Goal: Use online tool/utility

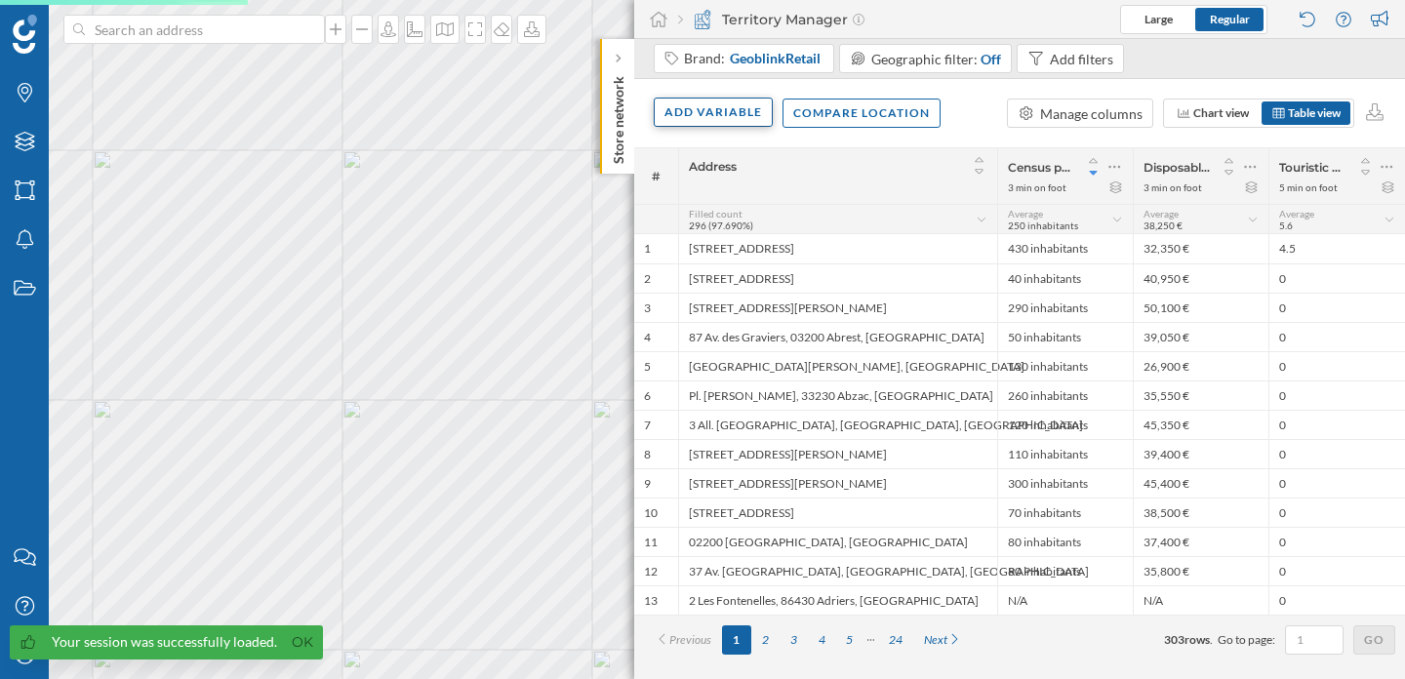
click at [744, 124] on div "Add variable" at bounding box center [713, 112] width 119 height 29
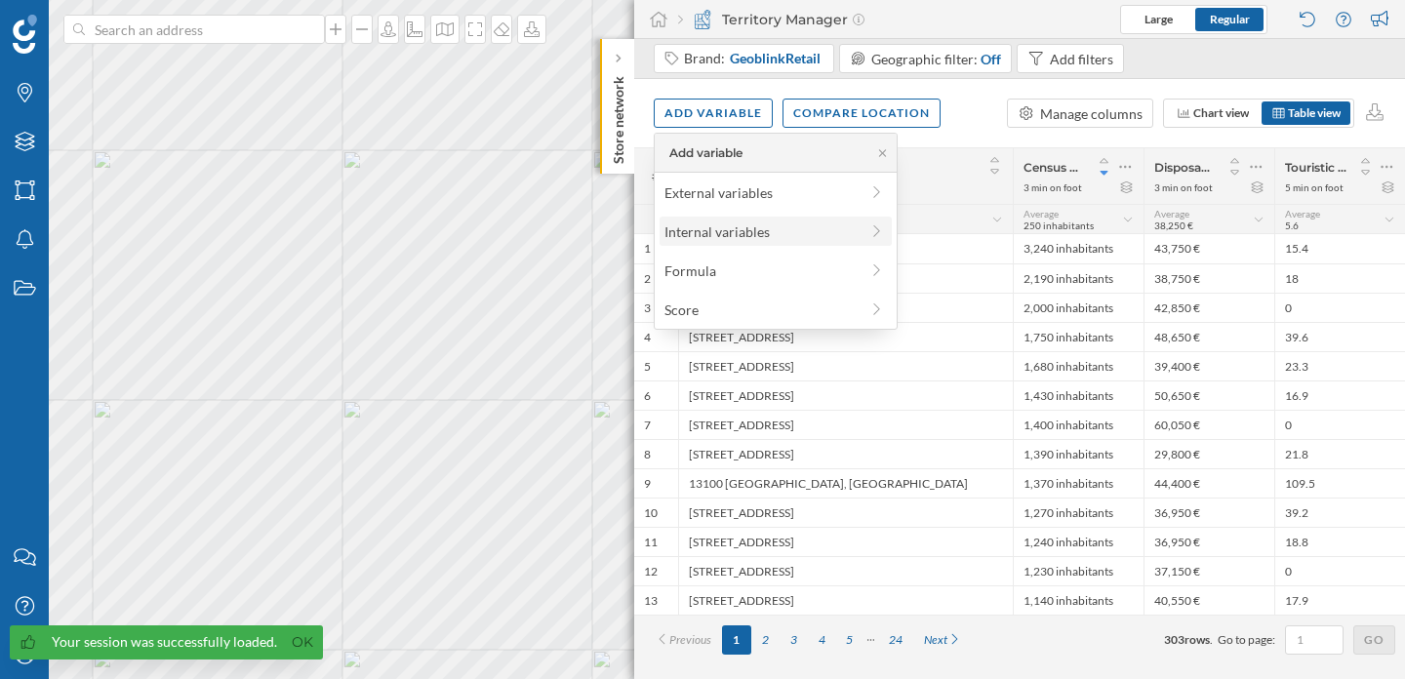
click at [759, 234] on div "Internal variables" at bounding box center [761, 231] width 194 height 20
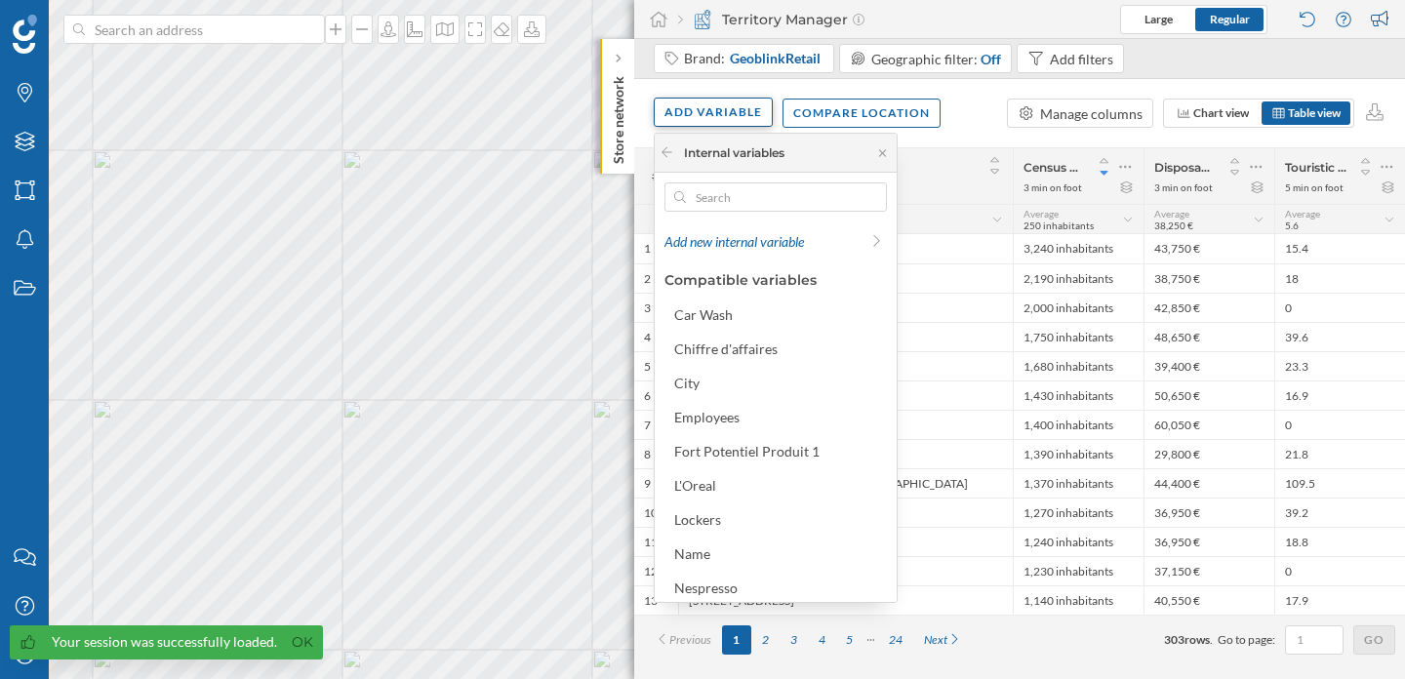
click at [752, 107] on div "Add variable" at bounding box center [713, 112] width 119 height 29
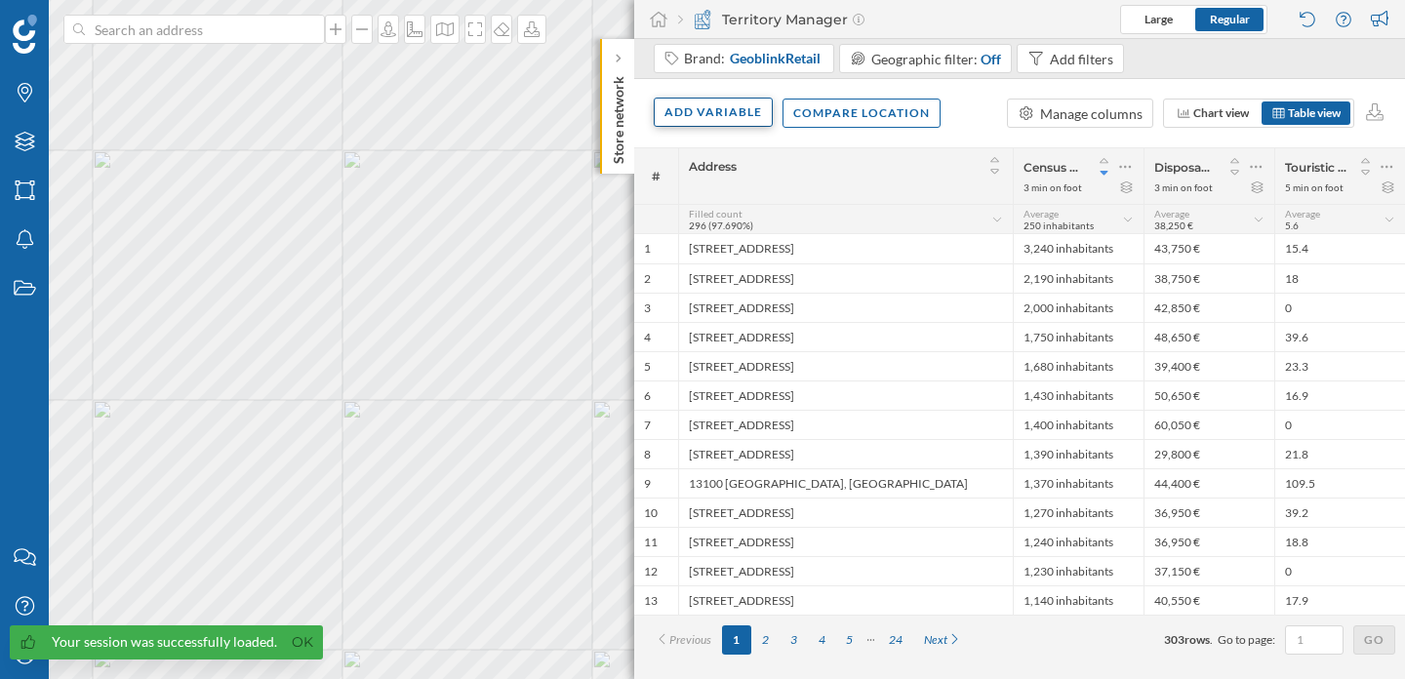
click at [739, 103] on div "Add variable" at bounding box center [713, 112] width 119 height 29
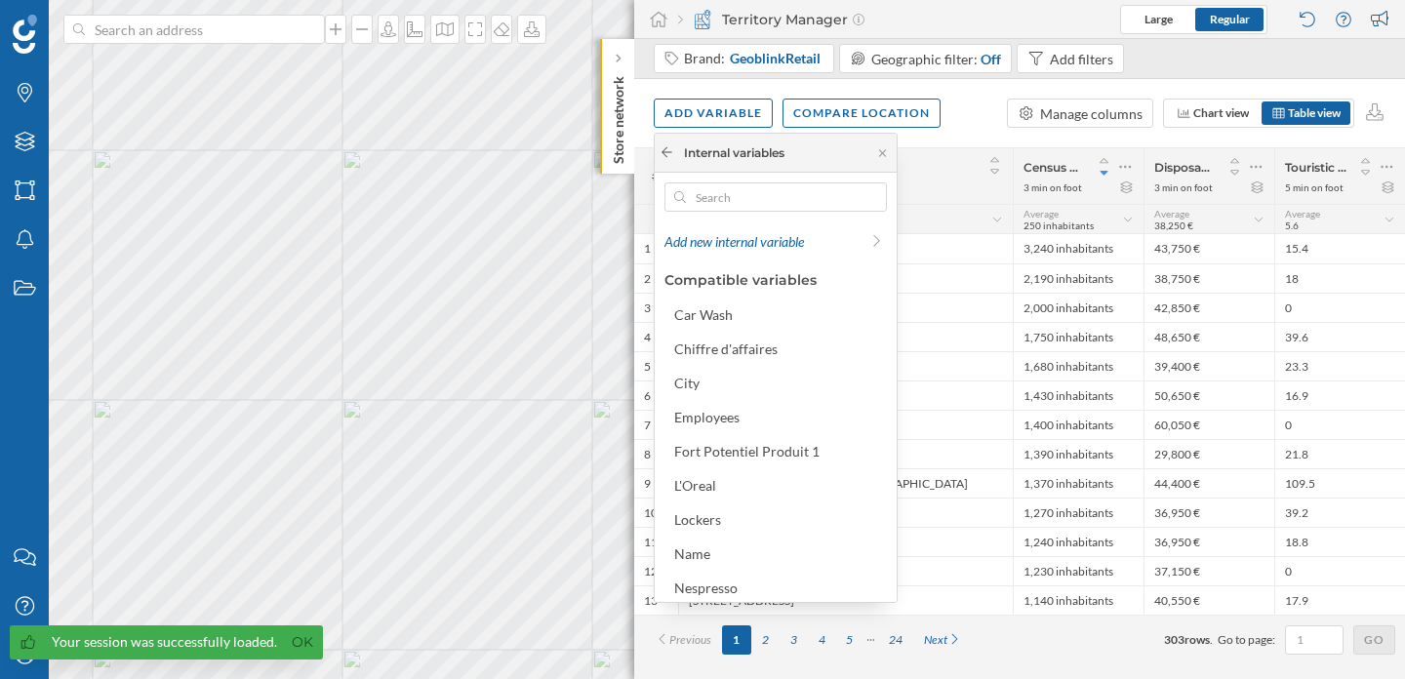
click at [668, 144] on div at bounding box center [667, 153] width 15 height 18
click at [670, 156] on icon at bounding box center [667, 152] width 15 height 12
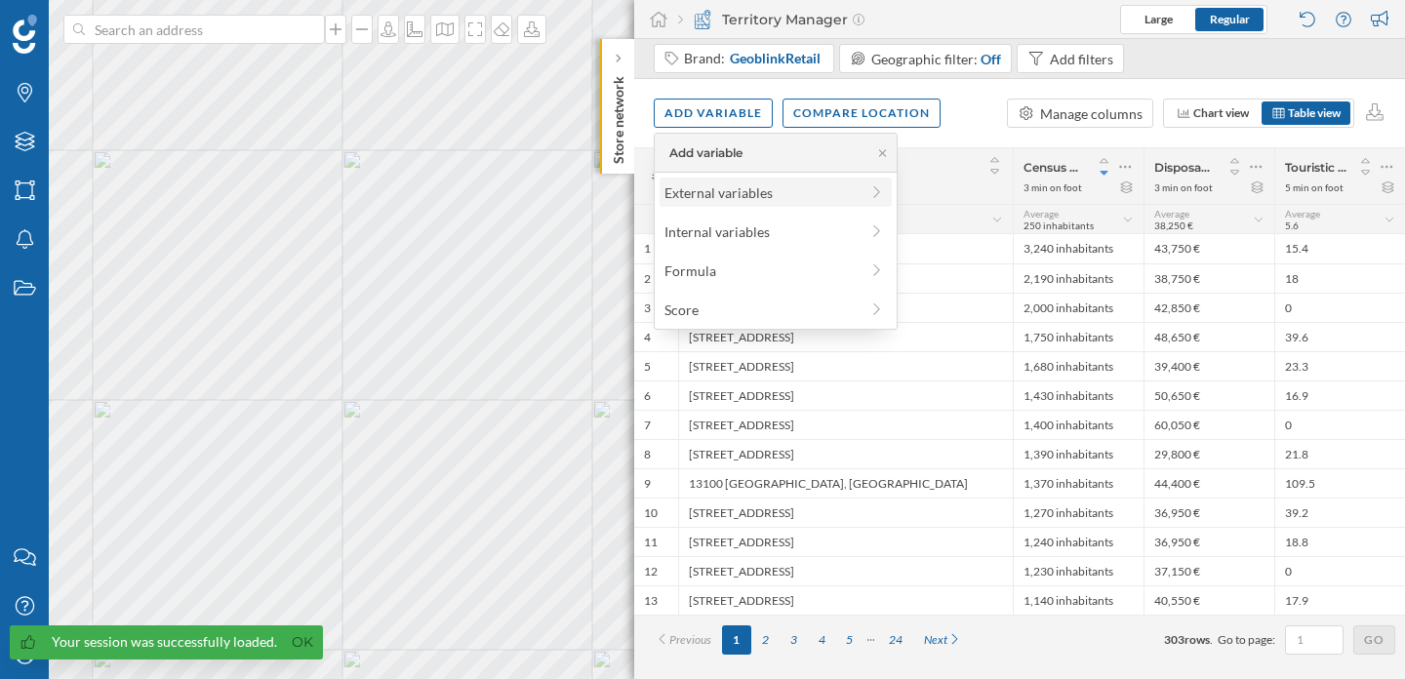
click at [705, 199] on div "External variables" at bounding box center [761, 192] width 194 height 20
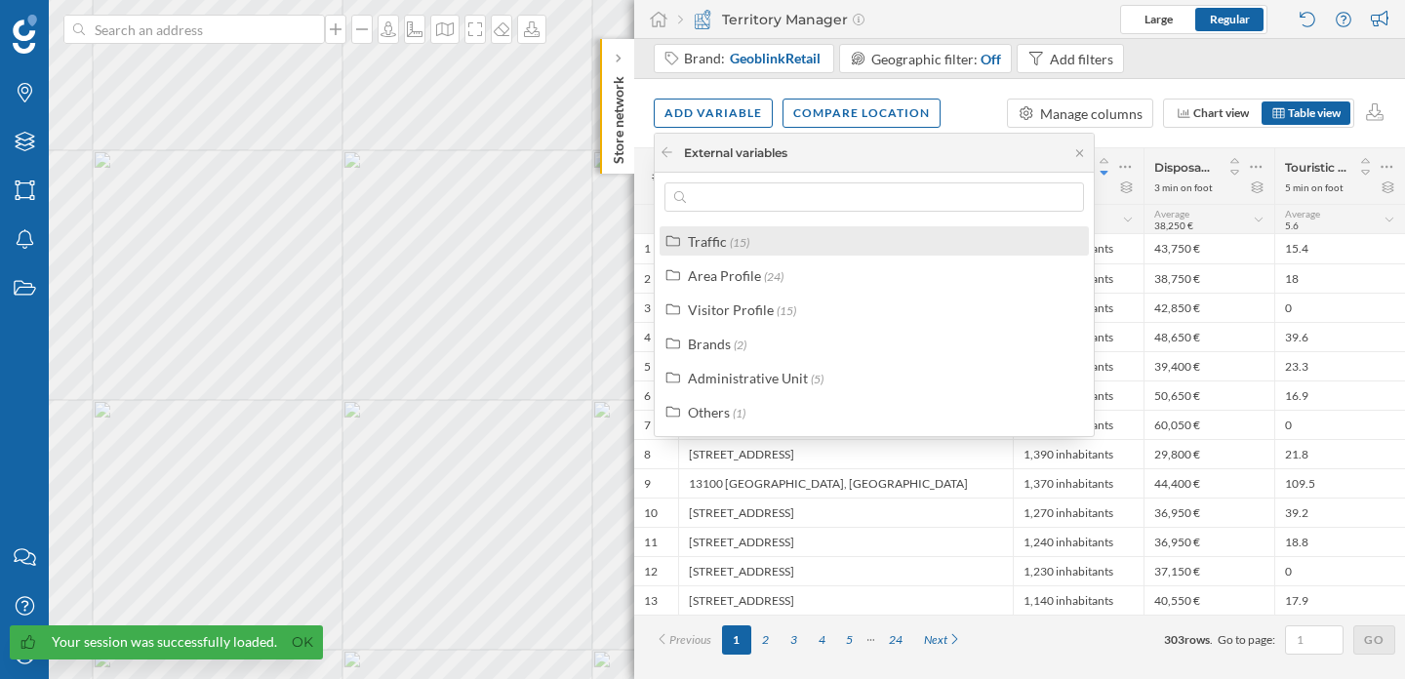
click at [730, 237] on span "(15)" at bounding box center [740, 242] width 20 height 15
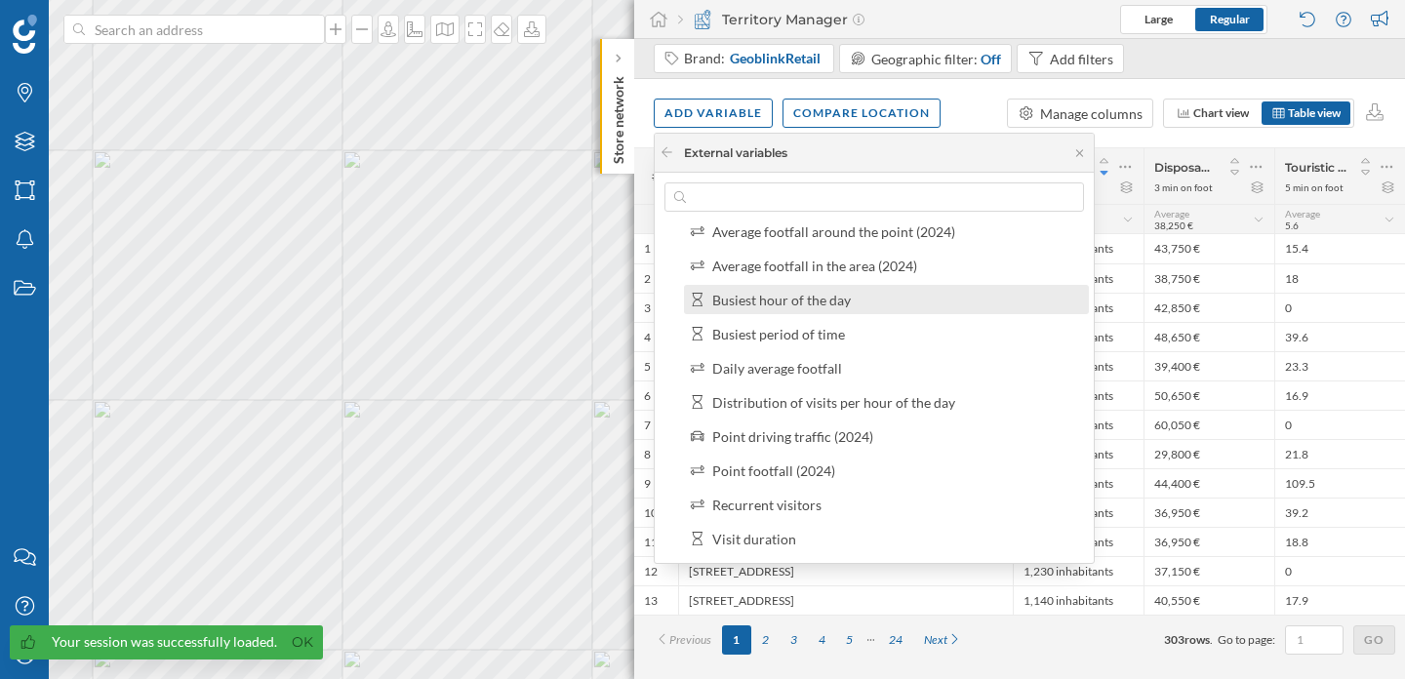
scroll to position [113, 0]
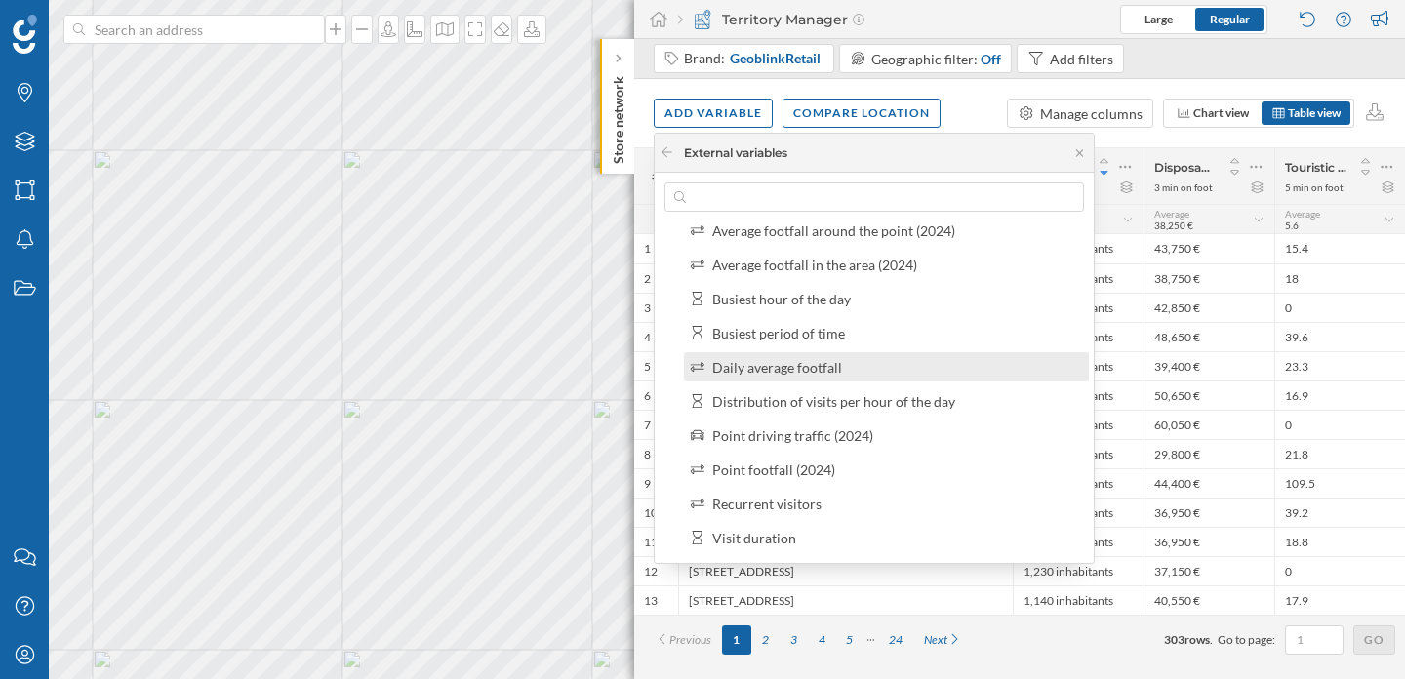
click at [785, 375] on div "Daily average footfall" at bounding box center [777, 367] width 130 height 17
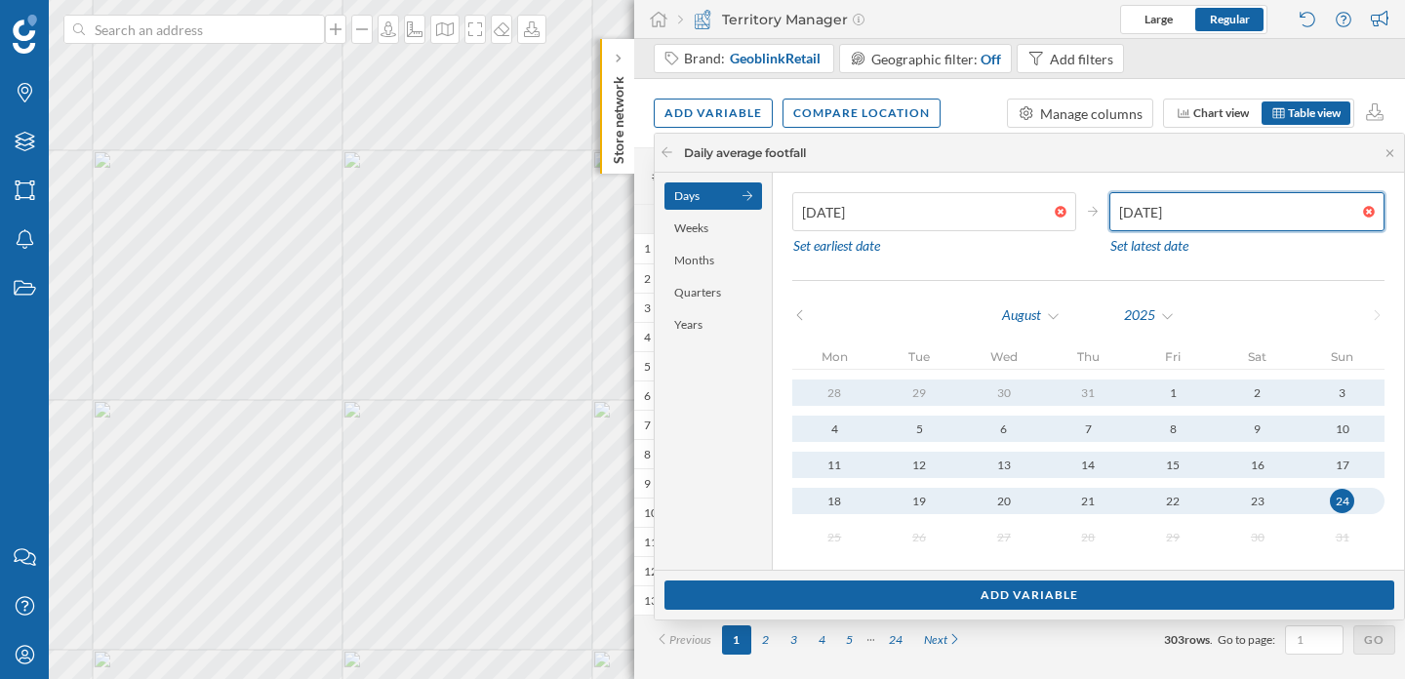
click at [1129, 216] on input "[DATE]" at bounding box center [1236, 211] width 254 height 39
type input "[DATE]"
click at [1223, 220] on input "[DATE]" at bounding box center [1236, 211] width 254 height 39
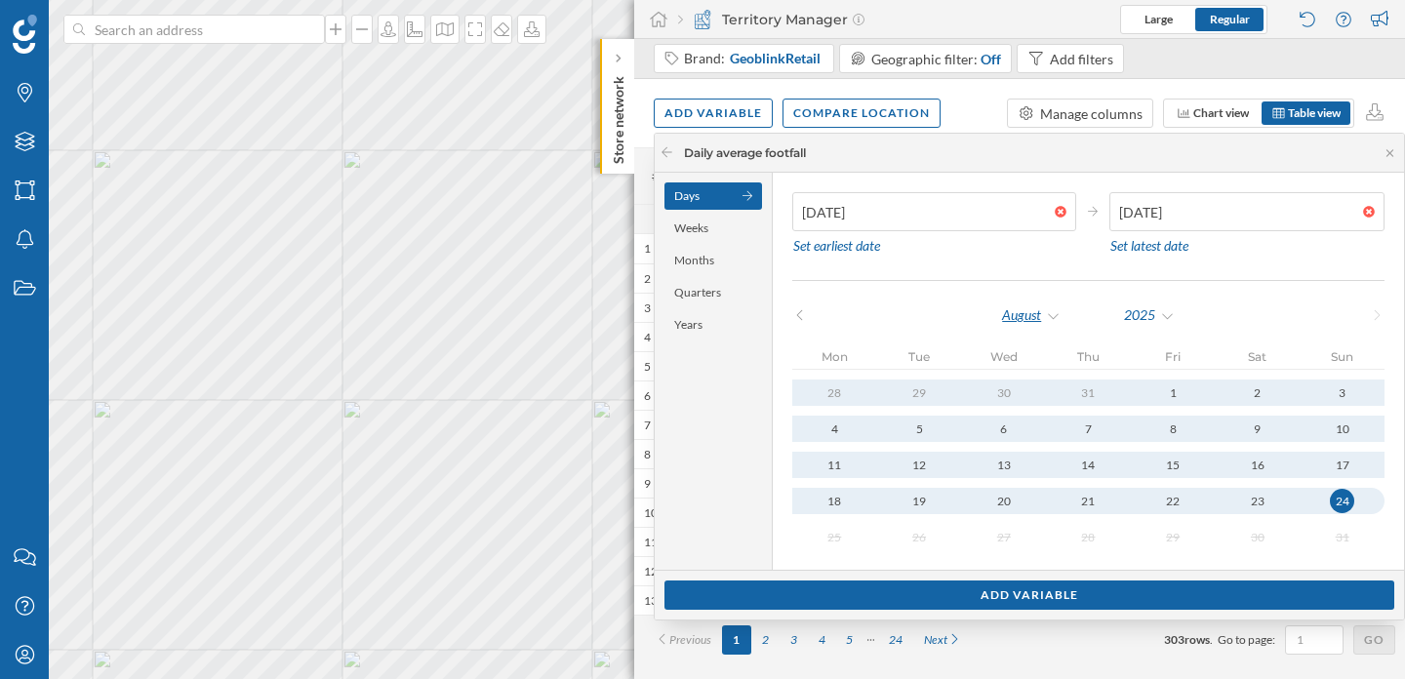
click at [1030, 312] on div "August" at bounding box center [1031, 315] width 60 height 29
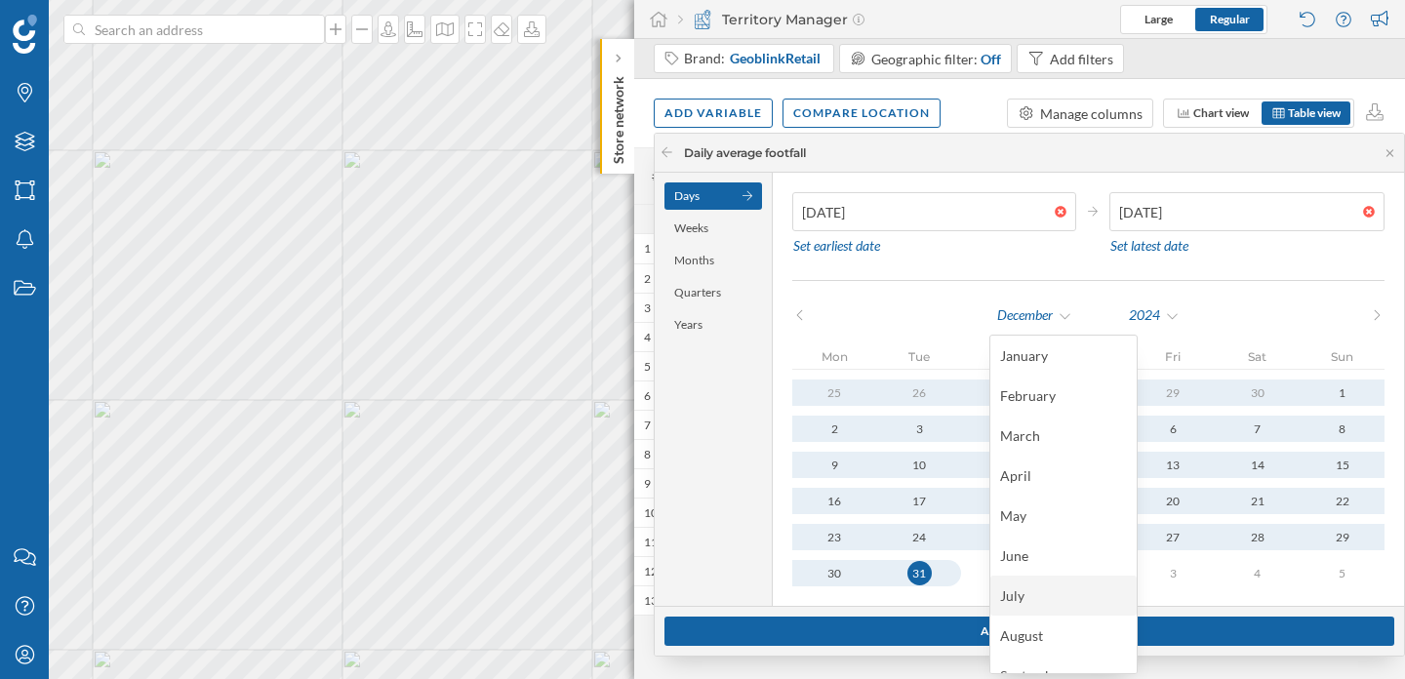
scroll to position [142, 0]
click at [1305, 245] on div "[DATE] Set latest date" at bounding box center [1246, 226] width 275 height 68
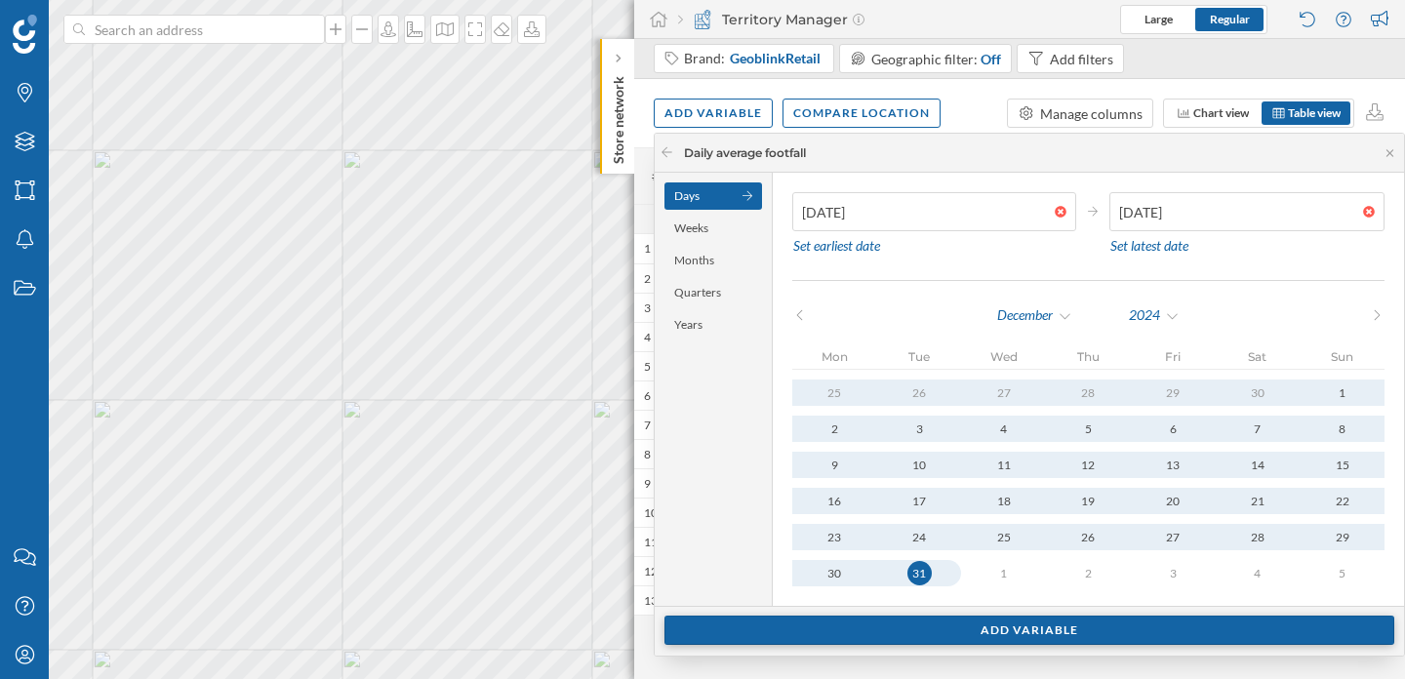
click at [1054, 628] on div "Add variable" at bounding box center [1029, 630] width 730 height 29
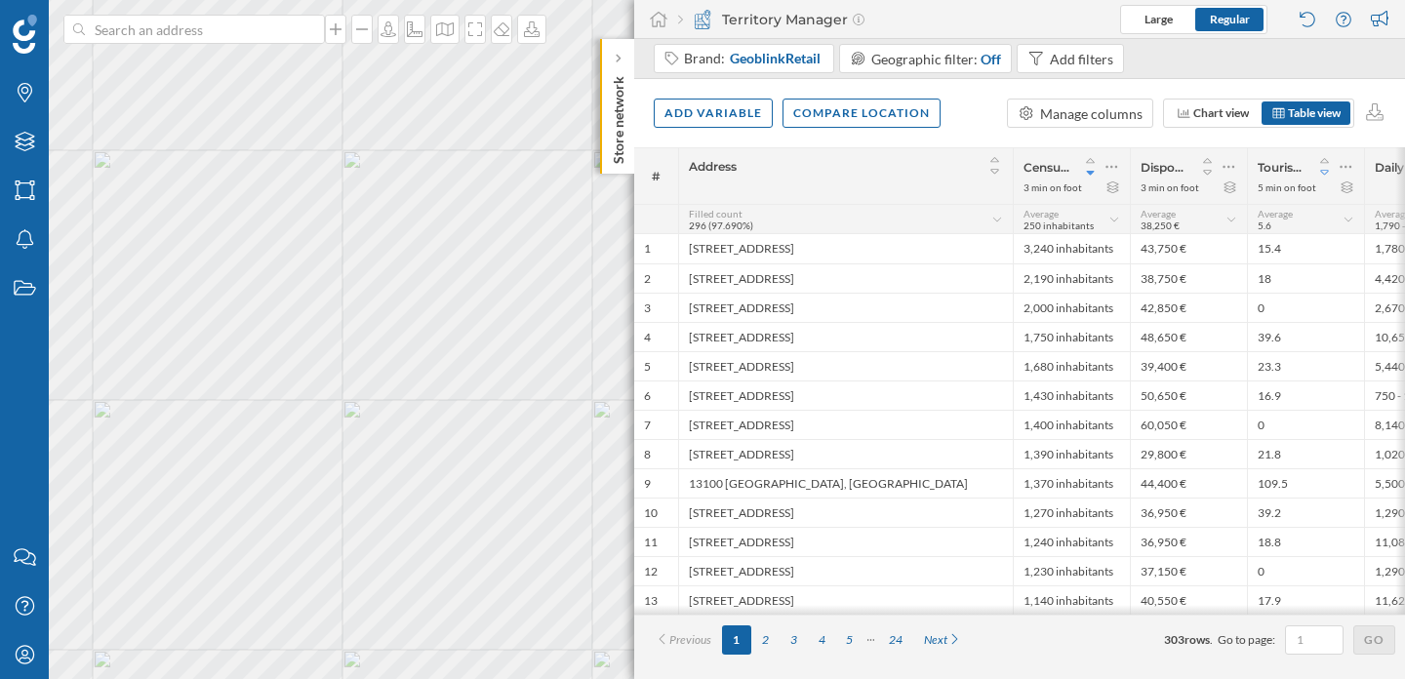
scroll to position [0, 76]
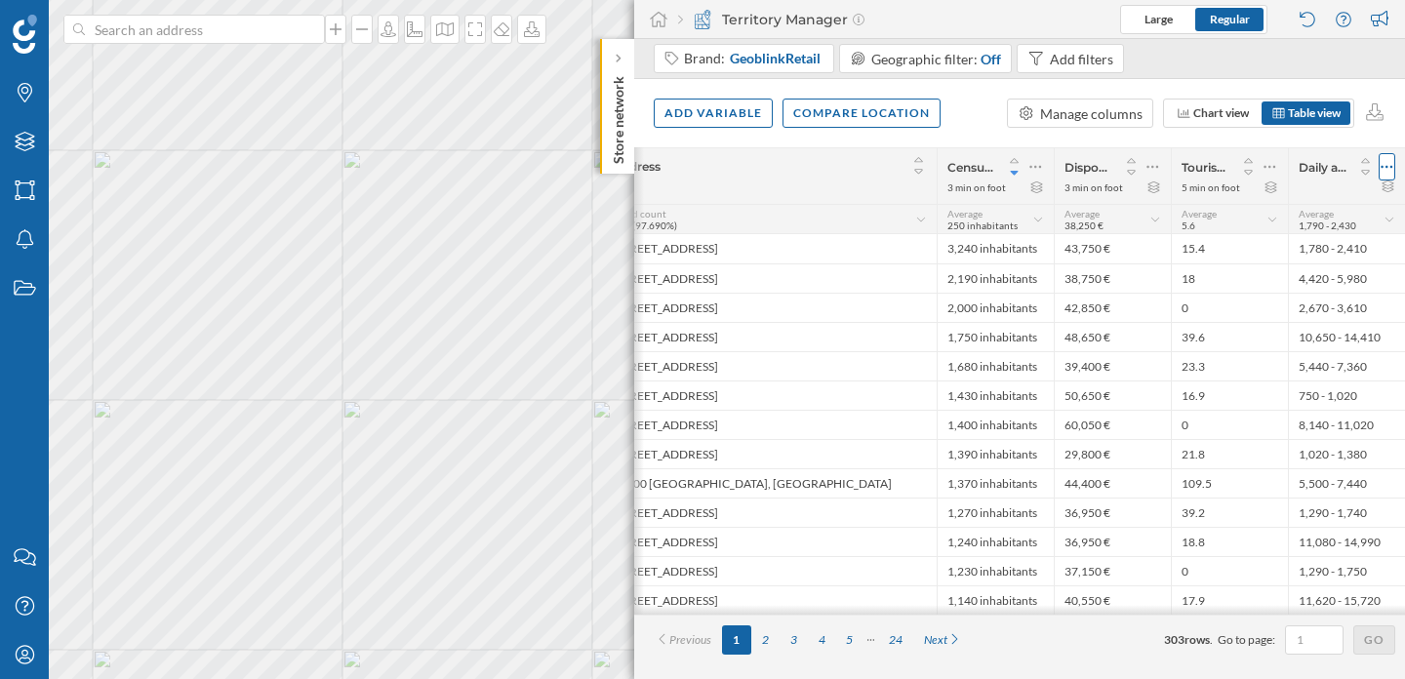
click at [1384, 164] on icon at bounding box center [1387, 167] width 13 height 20
click at [1264, 217] on div "Display this layer on the map" at bounding box center [1282, 205] width 216 height 29
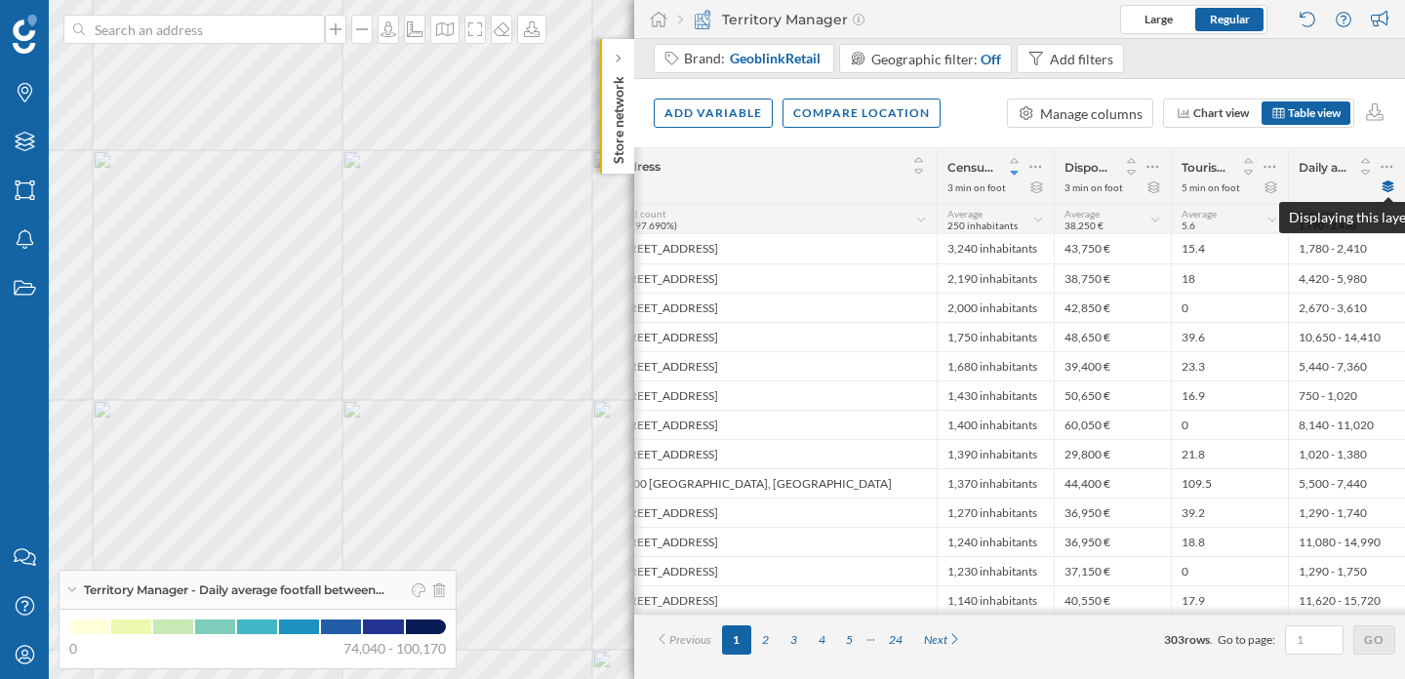
click at [1390, 189] on icon at bounding box center [1389, 187] width 12 height 12
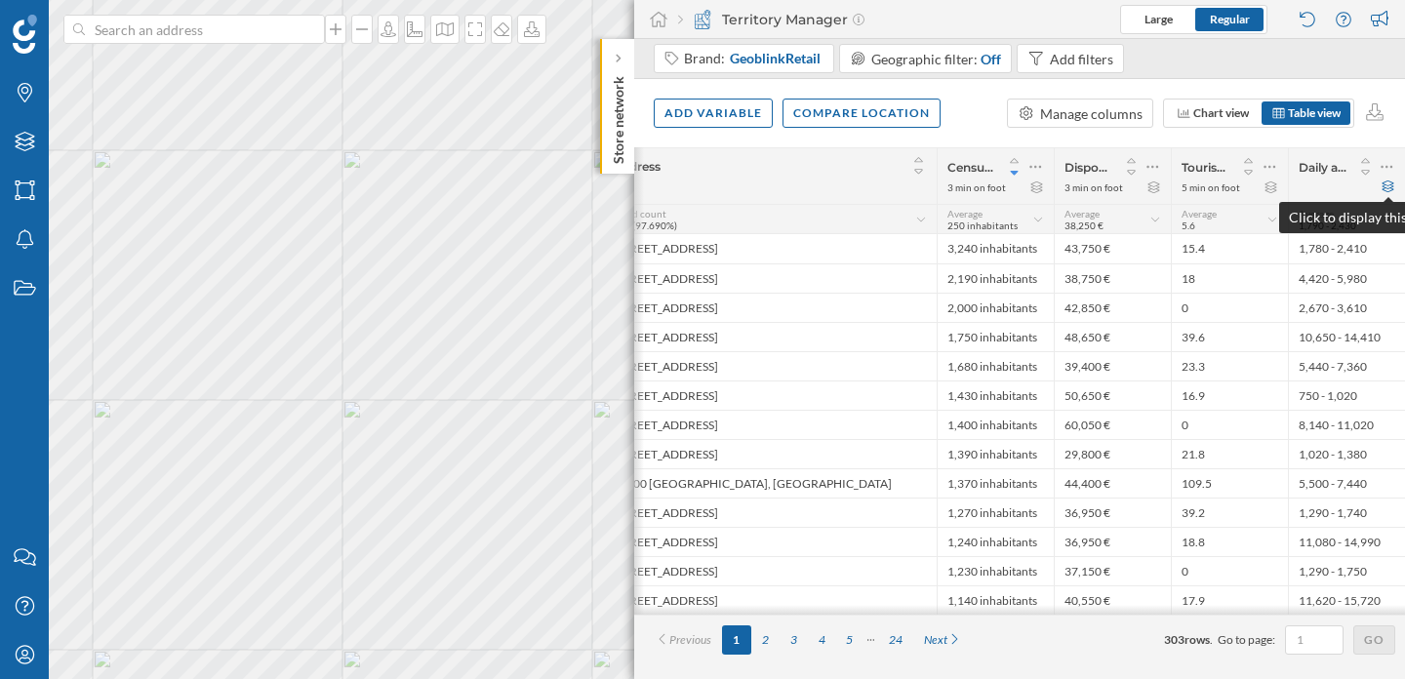
click at [1390, 189] on icon at bounding box center [1389, 187] width 12 height 12
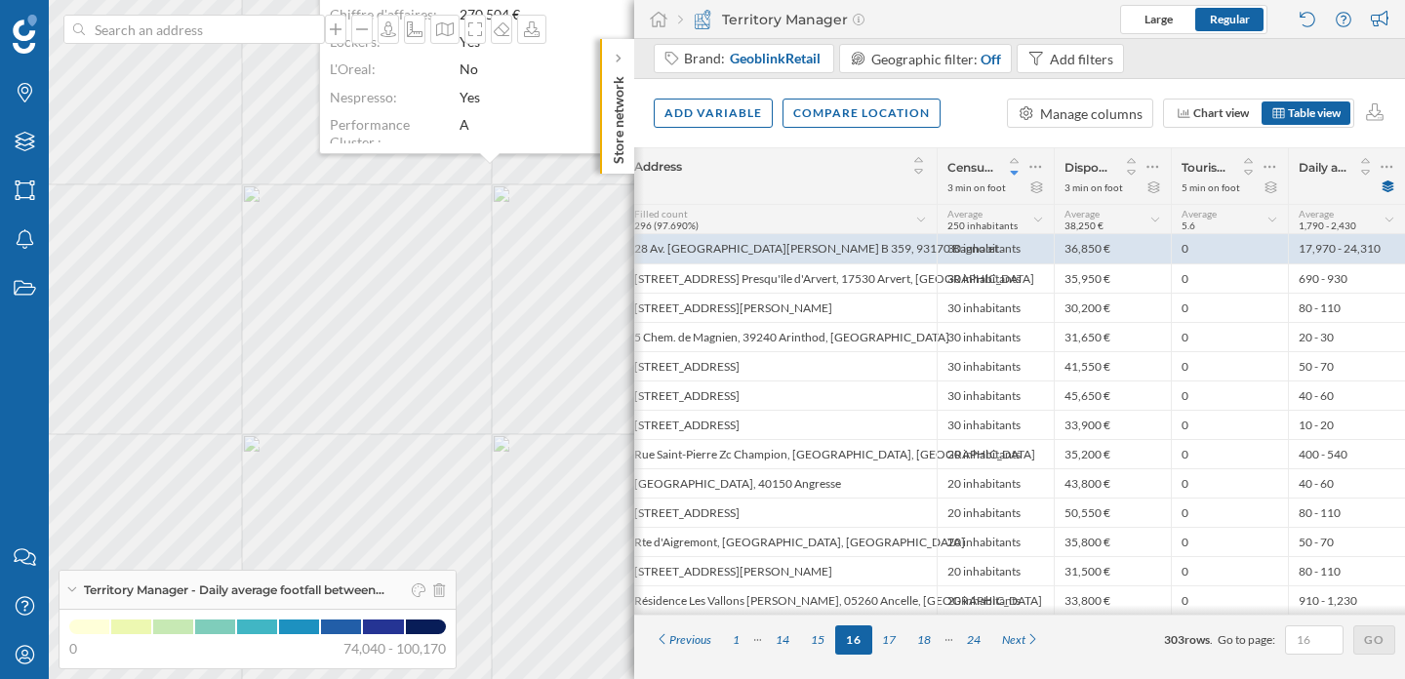
scroll to position [0, 0]
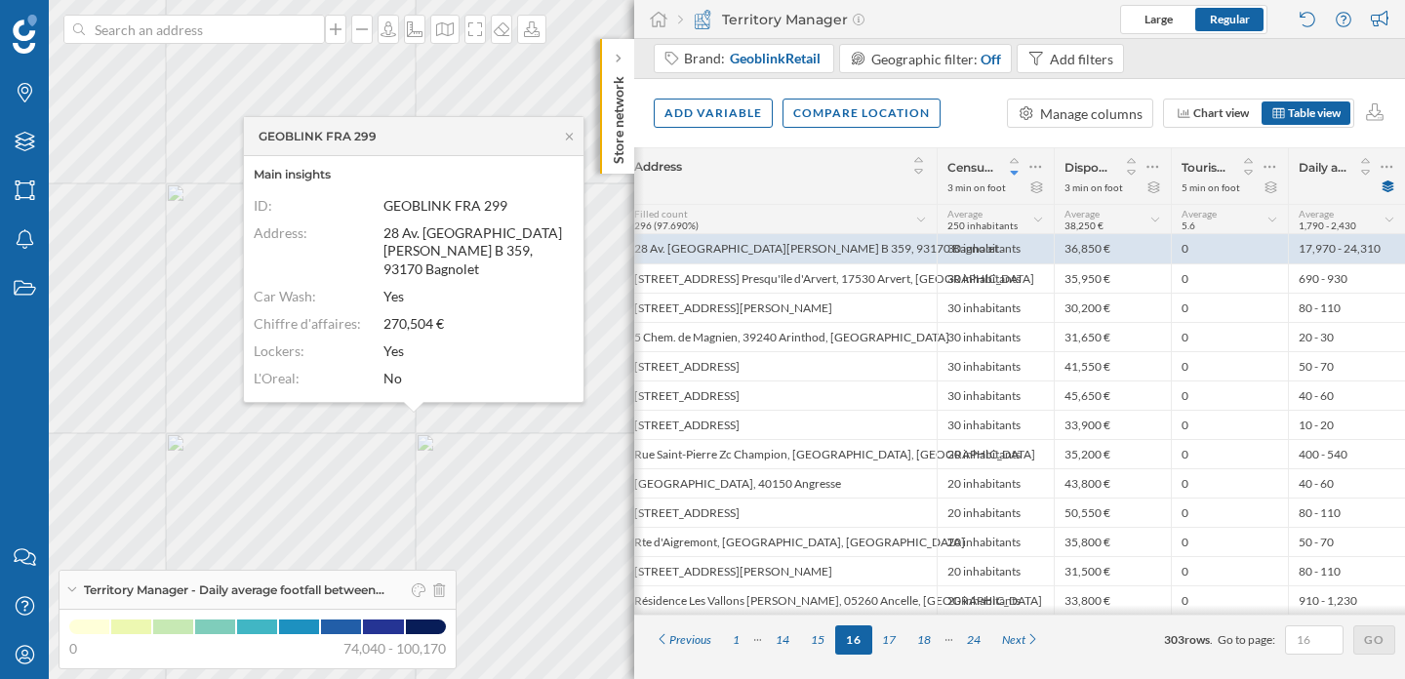
click at [1202, 186] on div "5 min on foot" at bounding box center [1211, 188] width 59 height 14
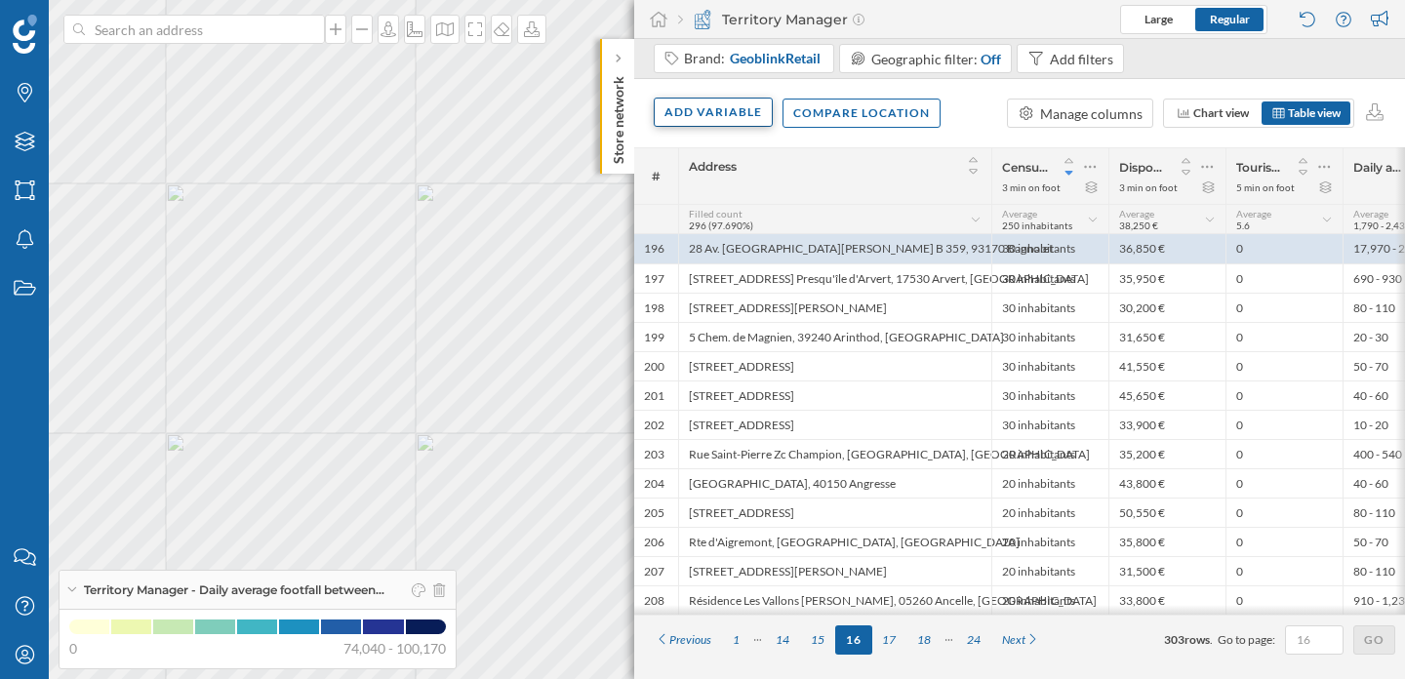
click at [744, 113] on div "Add variable" at bounding box center [713, 112] width 119 height 29
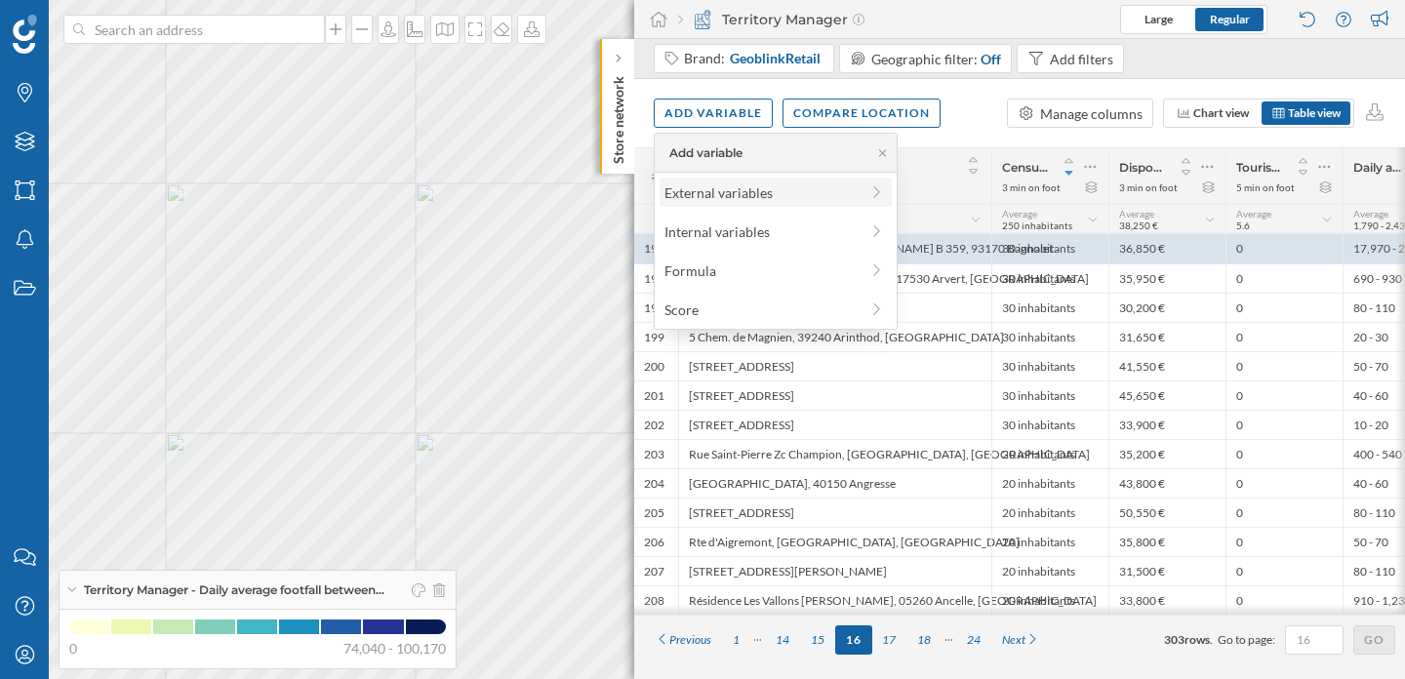
click at [746, 190] on div "External variables" at bounding box center [761, 192] width 194 height 20
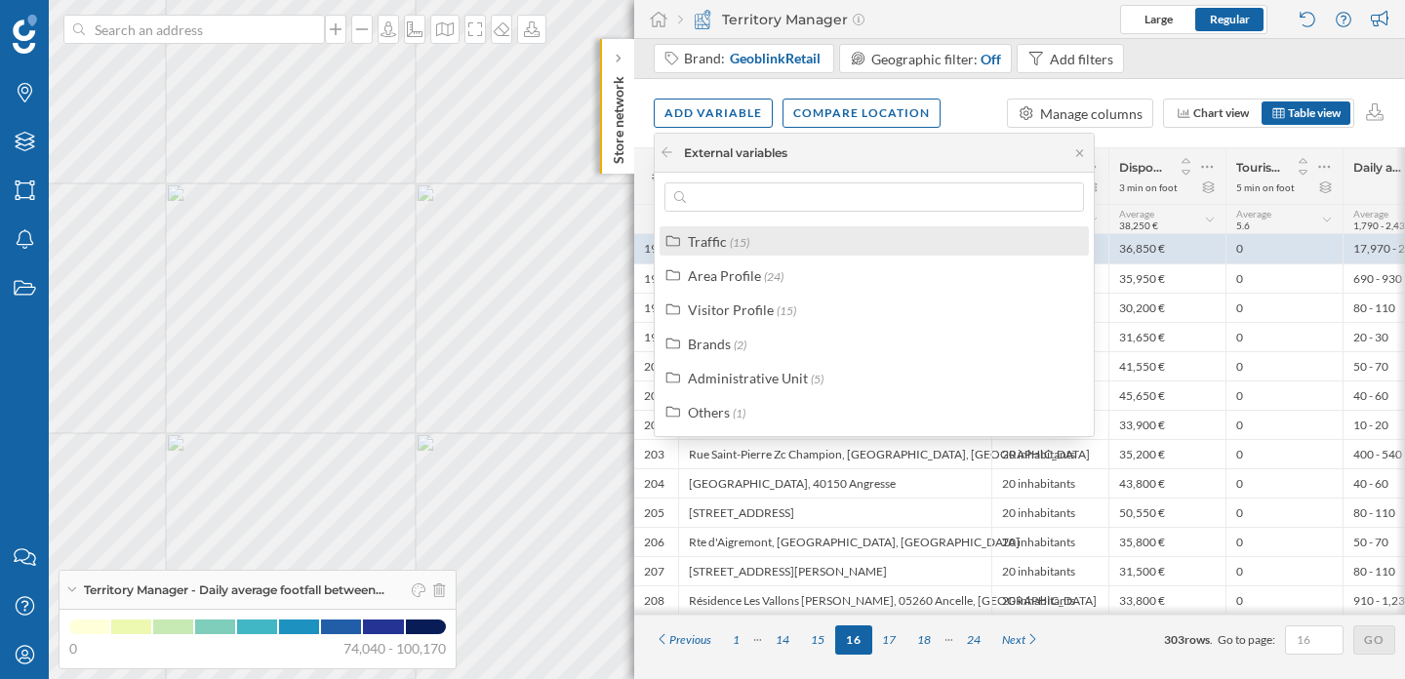
click at [719, 235] on div "Traffic" at bounding box center [707, 241] width 39 height 17
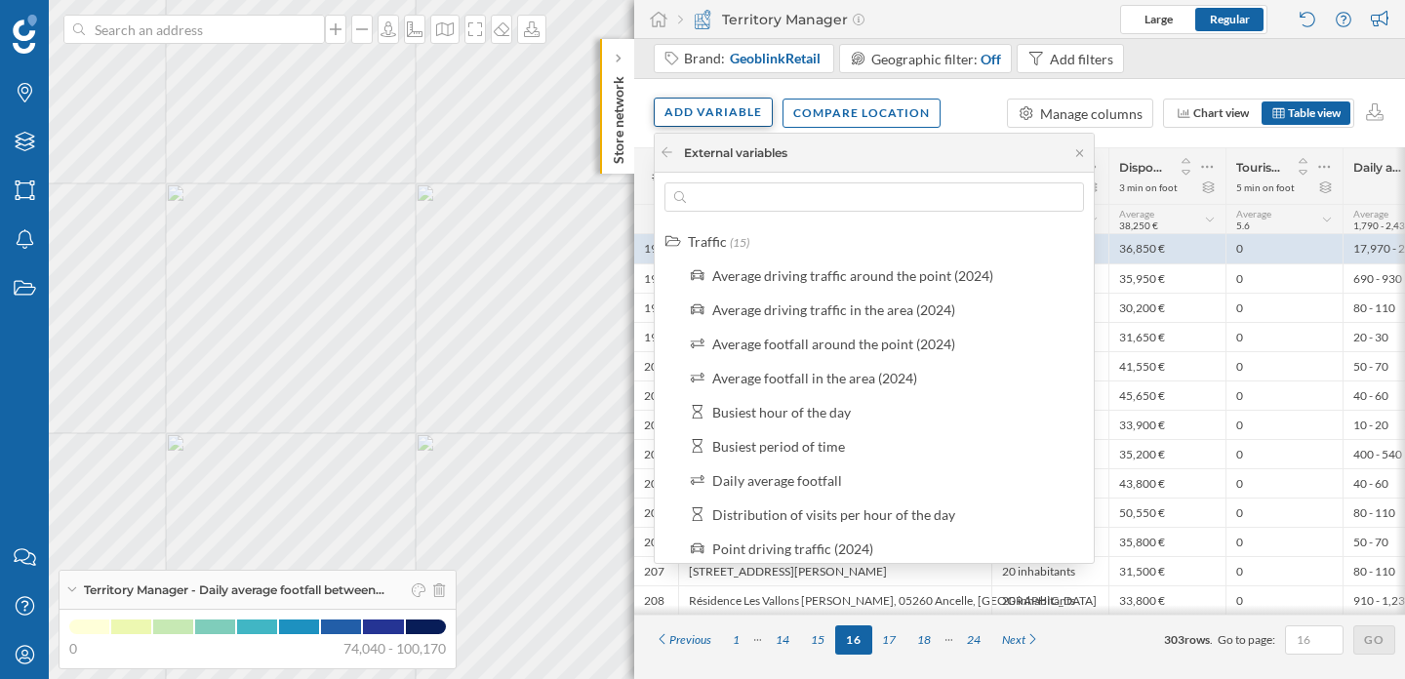
click at [705, 118] on div "Add variable" at bounding box center [713, 112] width 119 height 29
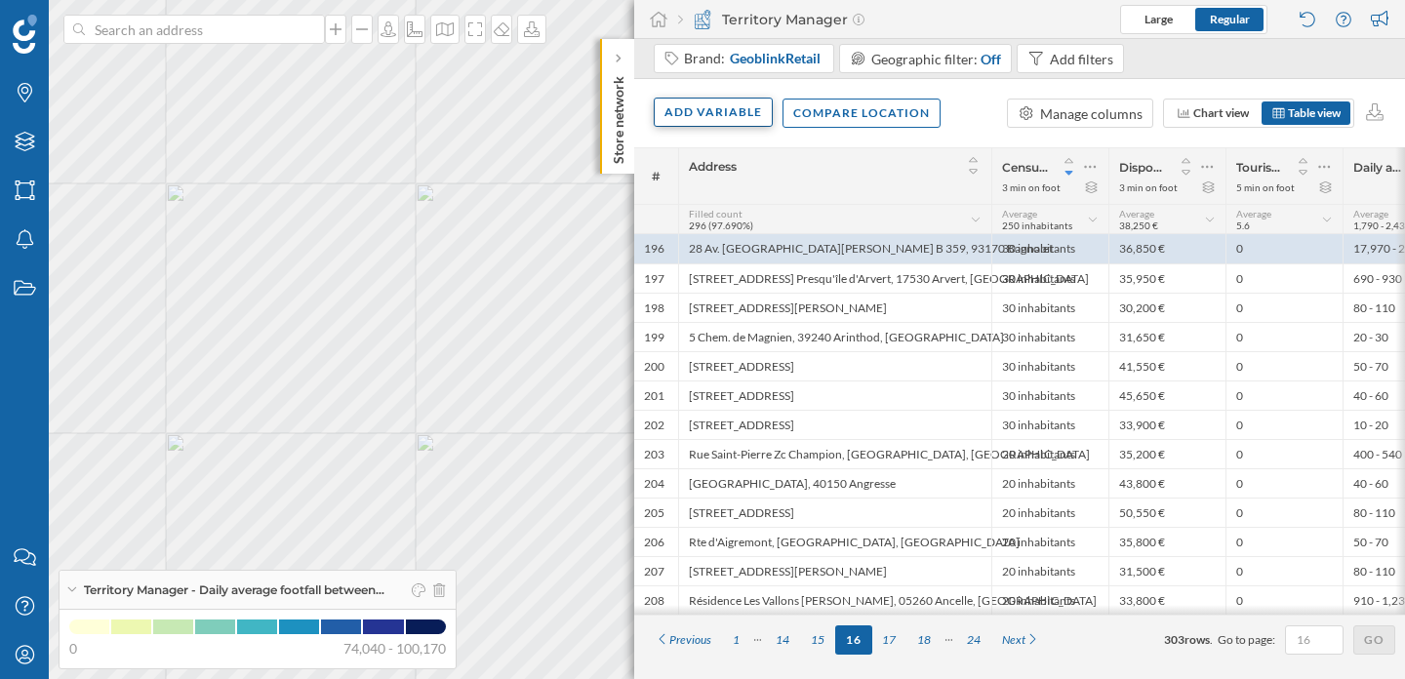
click at [708, 122] on div "Add variable" at bounding box center [713, 112] width 119 height 29
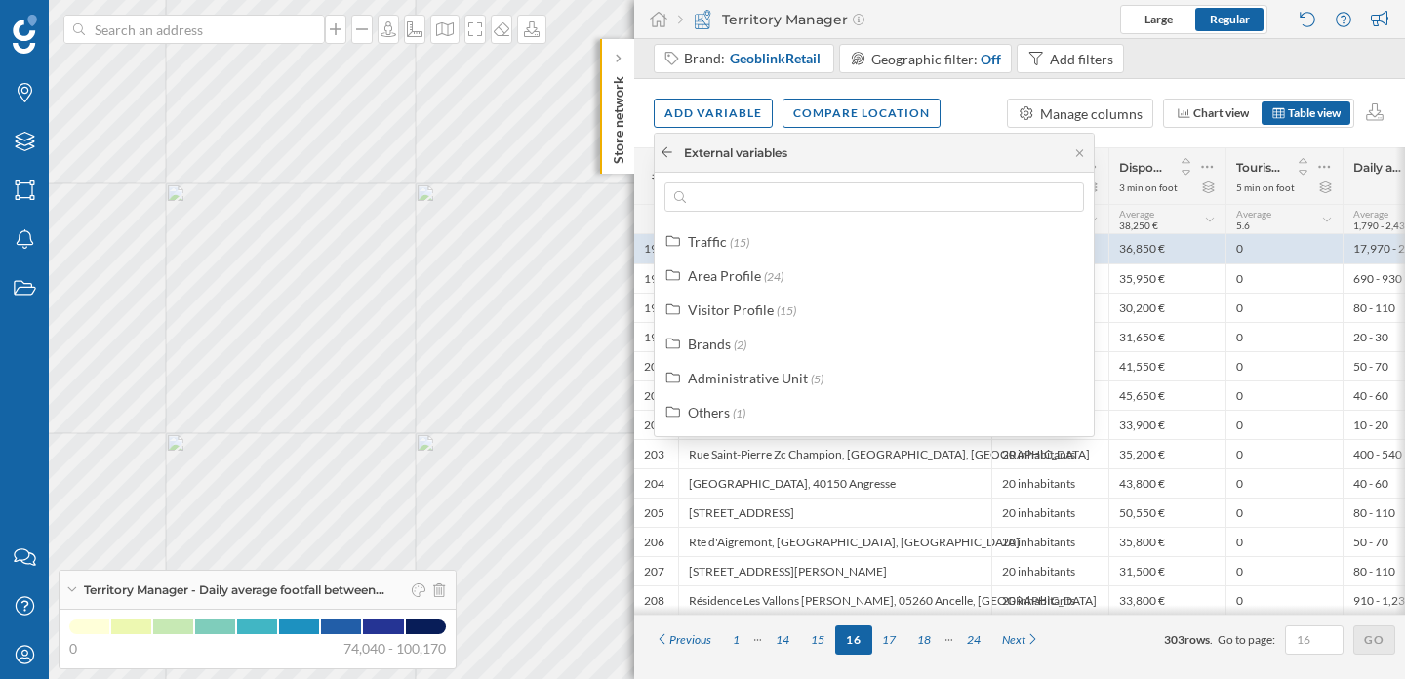
click at [661, 148] on icon at bounding box center [667, 152] width 15 height 12
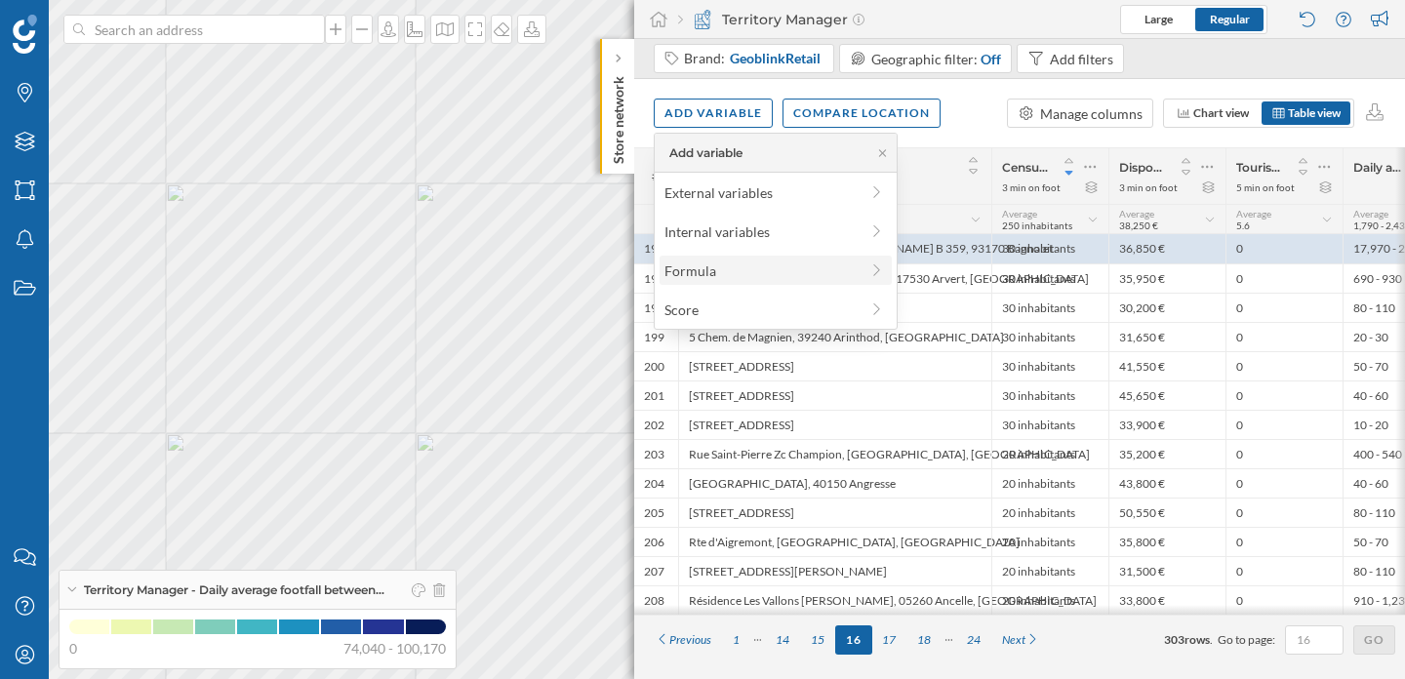
click at [711, 269] on div "Formula" at bounding box center [761, 271] width 194 height 20
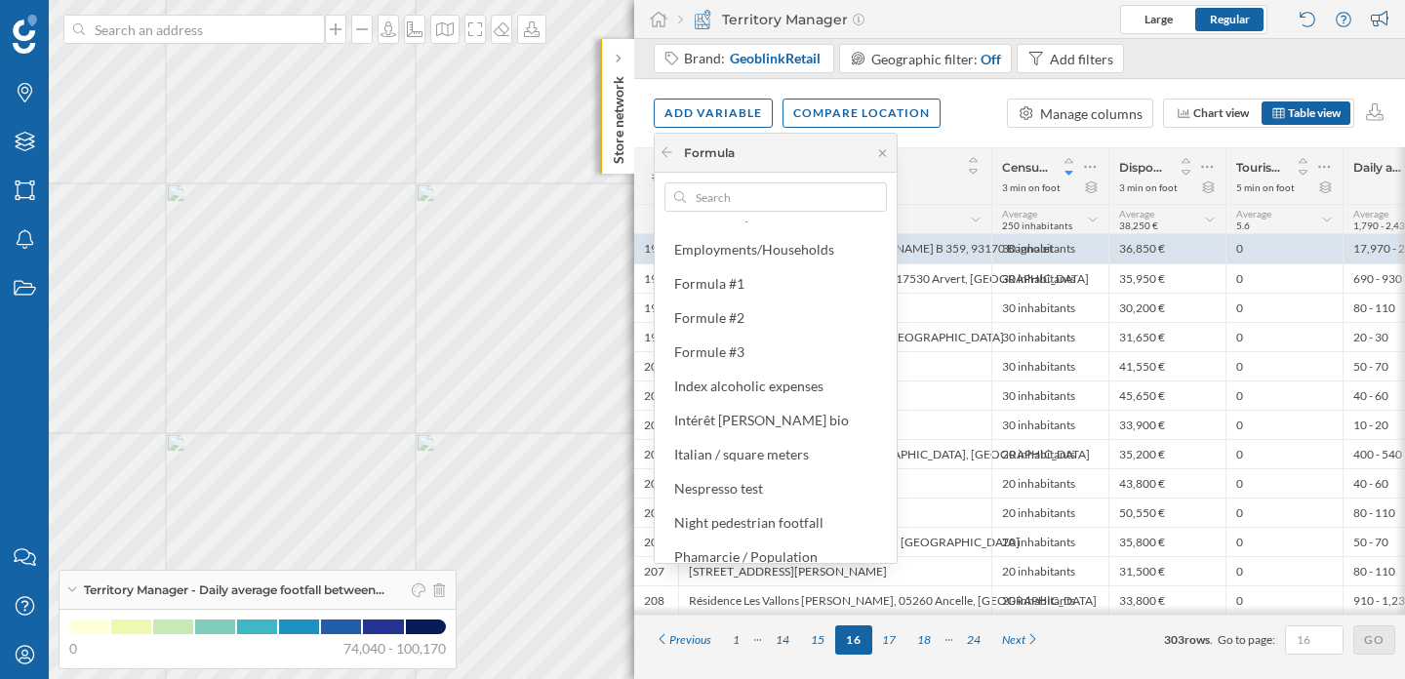
scroll to position [455, 0]
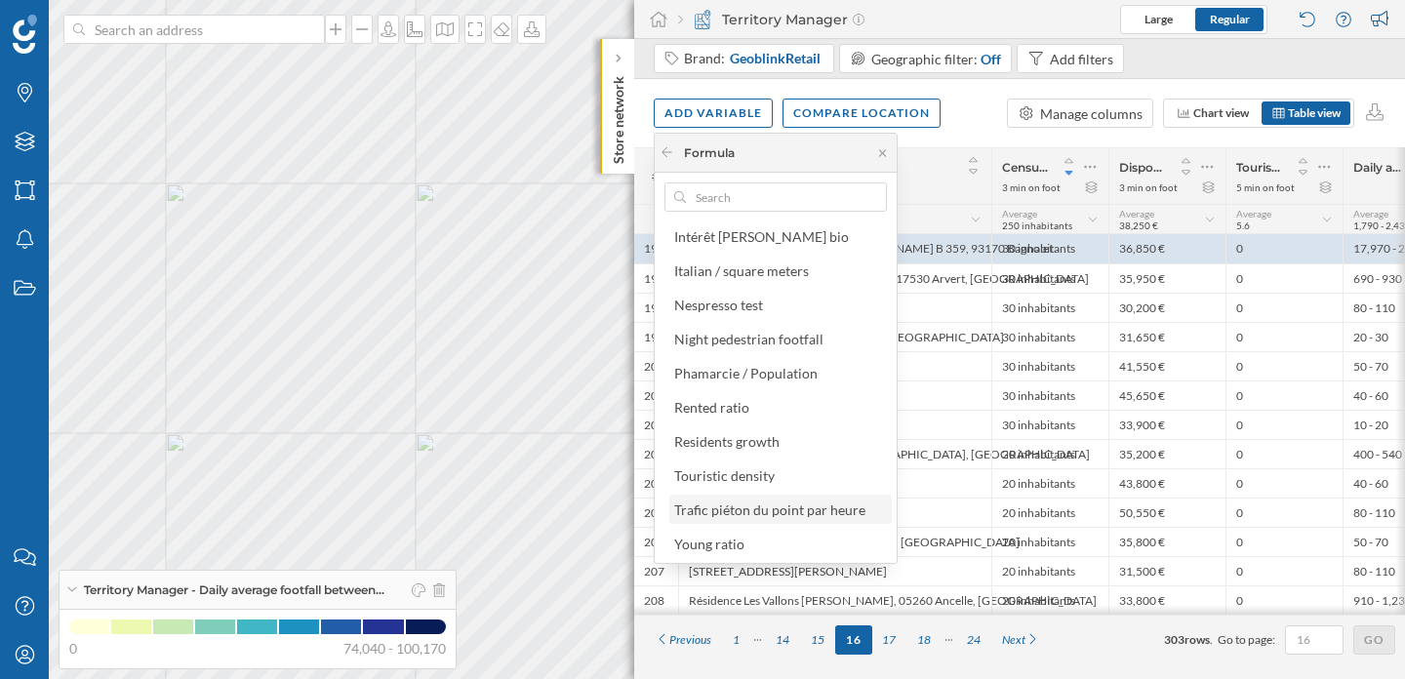
click at [777, 509] on div "Trafic piéton du point par heure" at bounding box center [769, 510] width 191 height 17
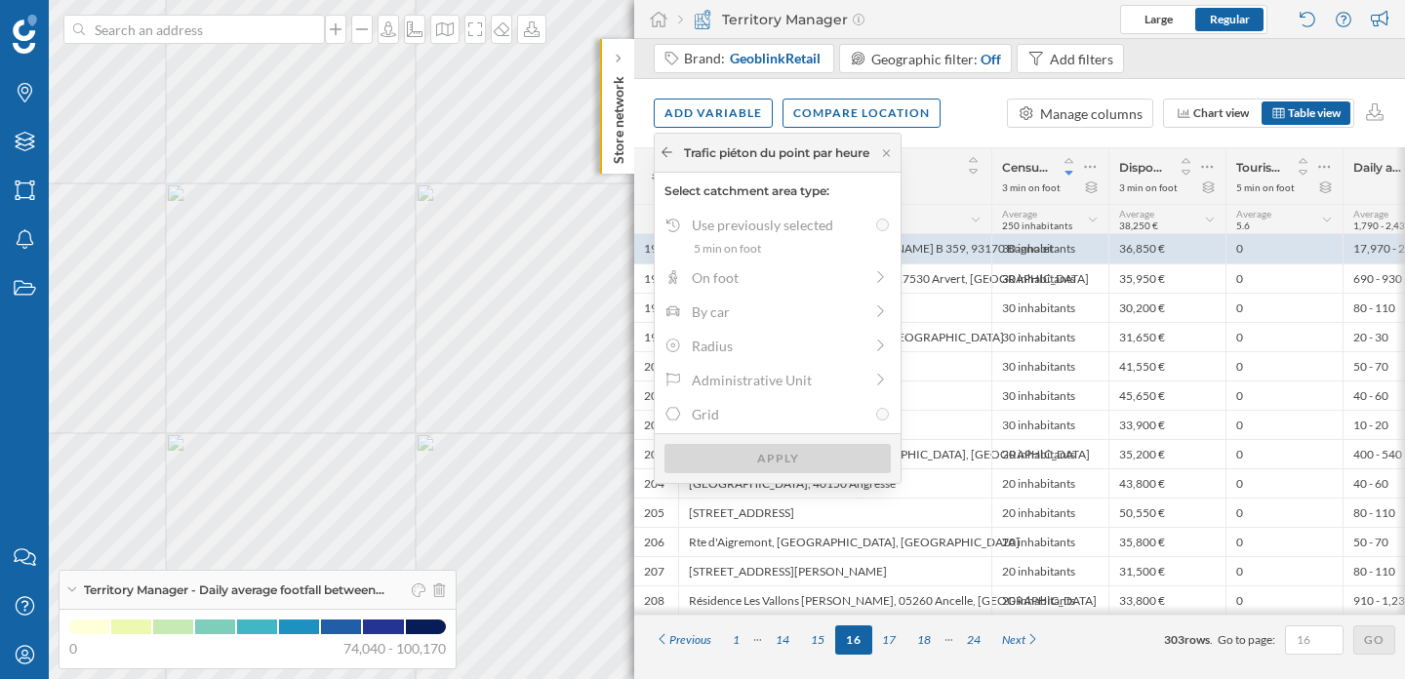
click at [673, 157] on icon at bounding box center [667, 152] width 15 height 12
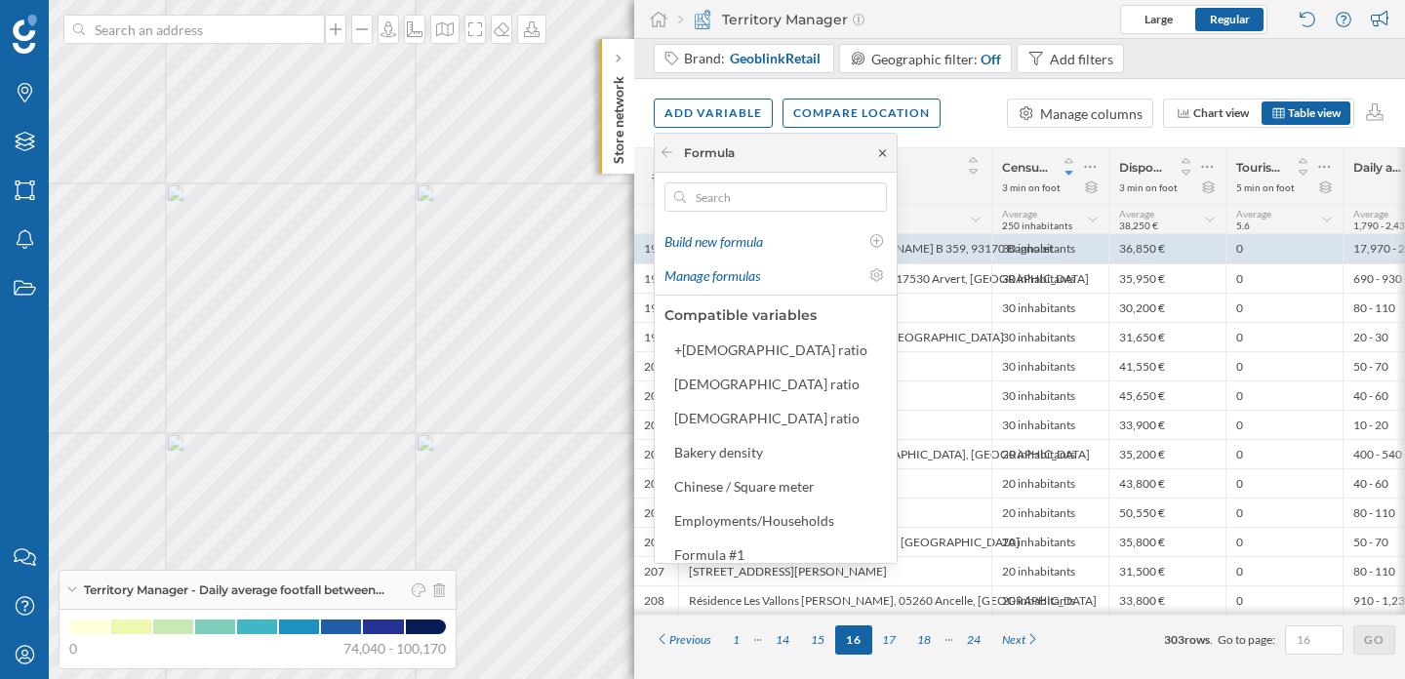
click at [883, 158] on icon at bounding box center [882, 153] width 15 height 12
